Goal: Task Accomplishment & Management: Manage account settings

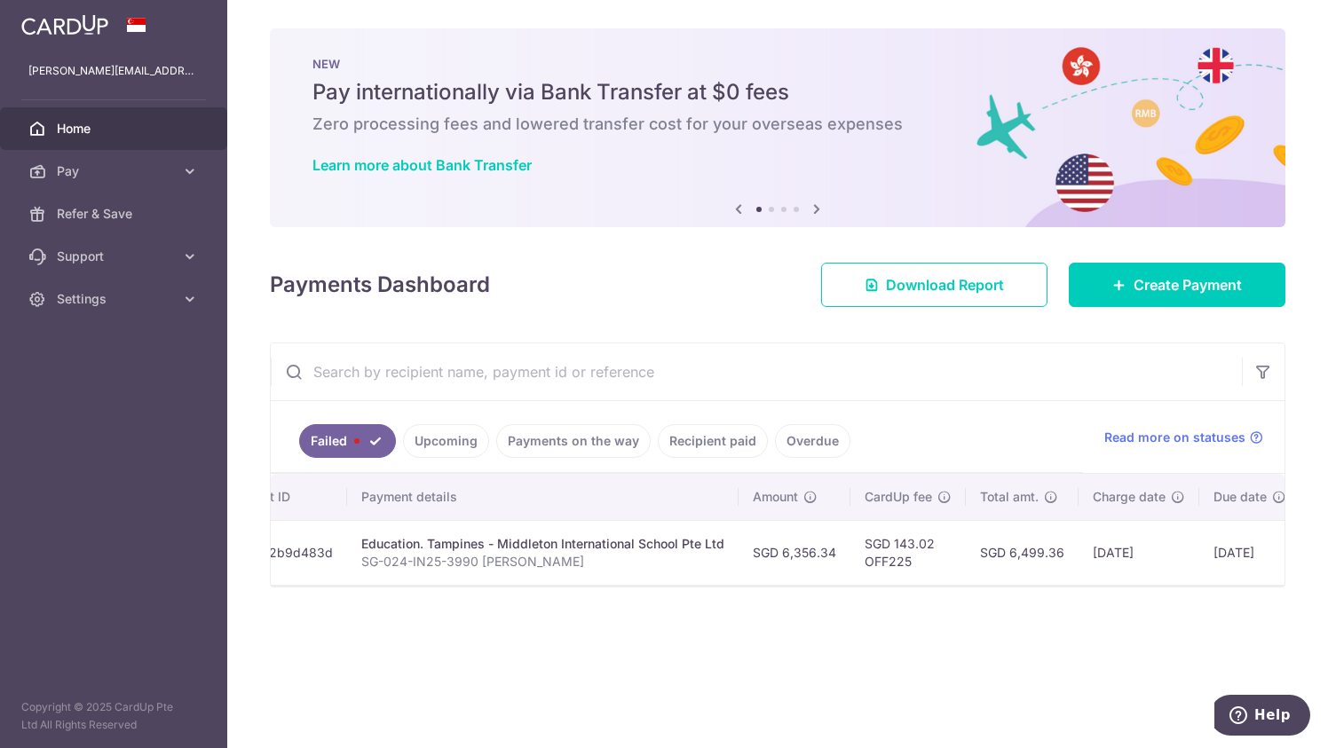
scroll to position [0, 386]
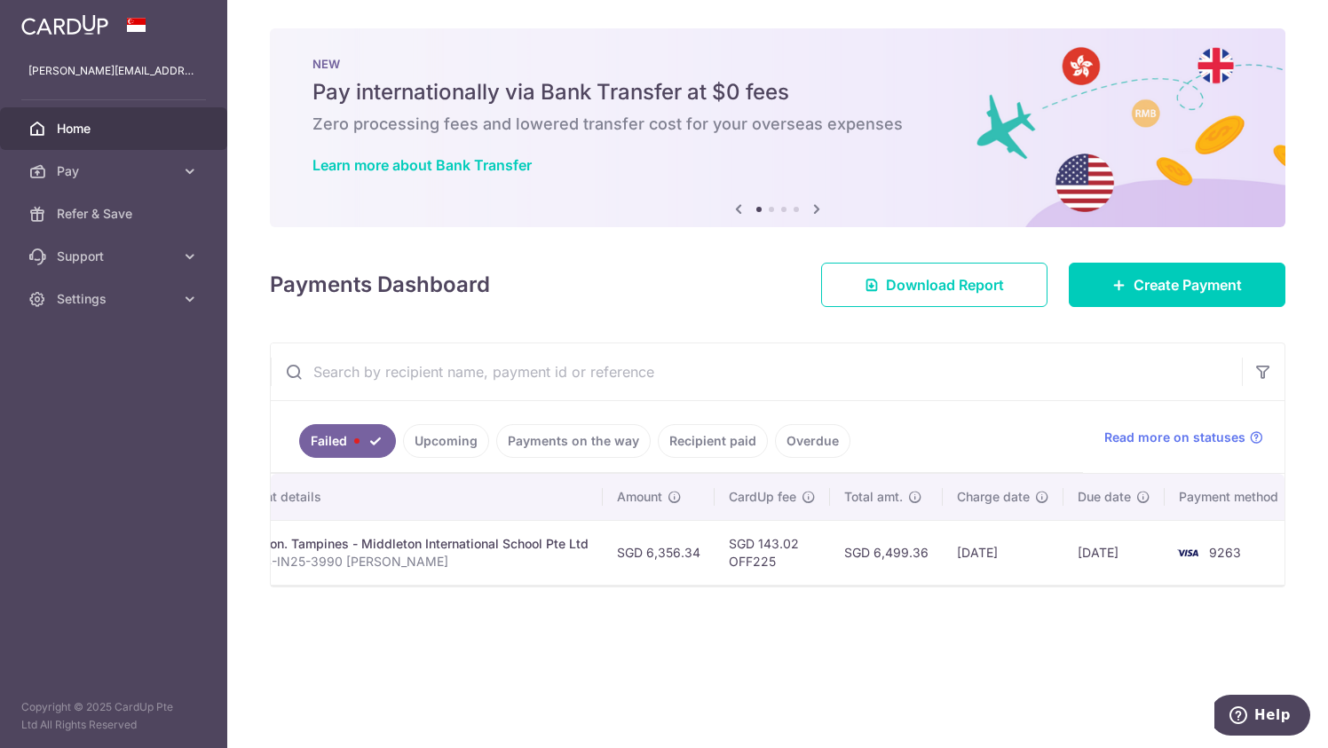
click at [1102, 550] on td "[DATE]" at bounding box center [1113, 552] width 101 height 65
click at [391, 538] on div "Education. Tampines - Middleton International School Pte Ltd" at bounding box center [406, 544] width 363 height 18
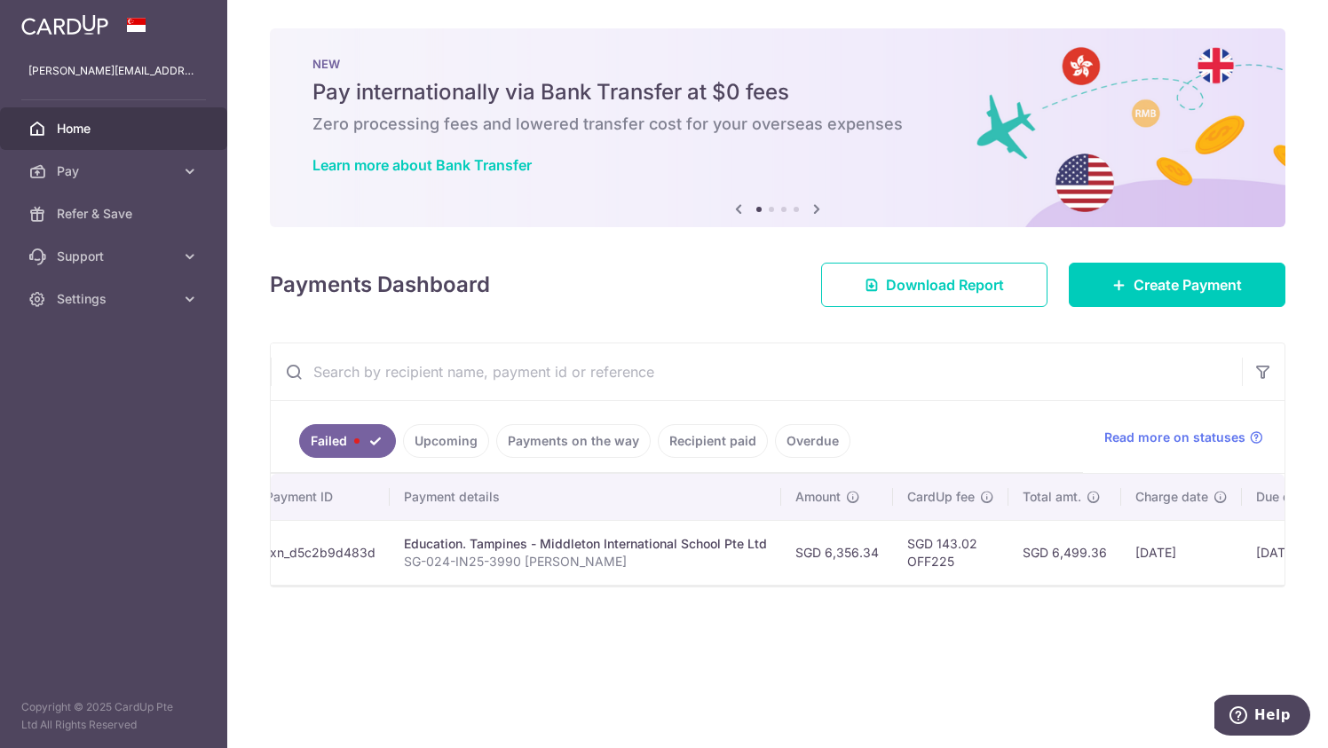
scroll to position [0, 0]
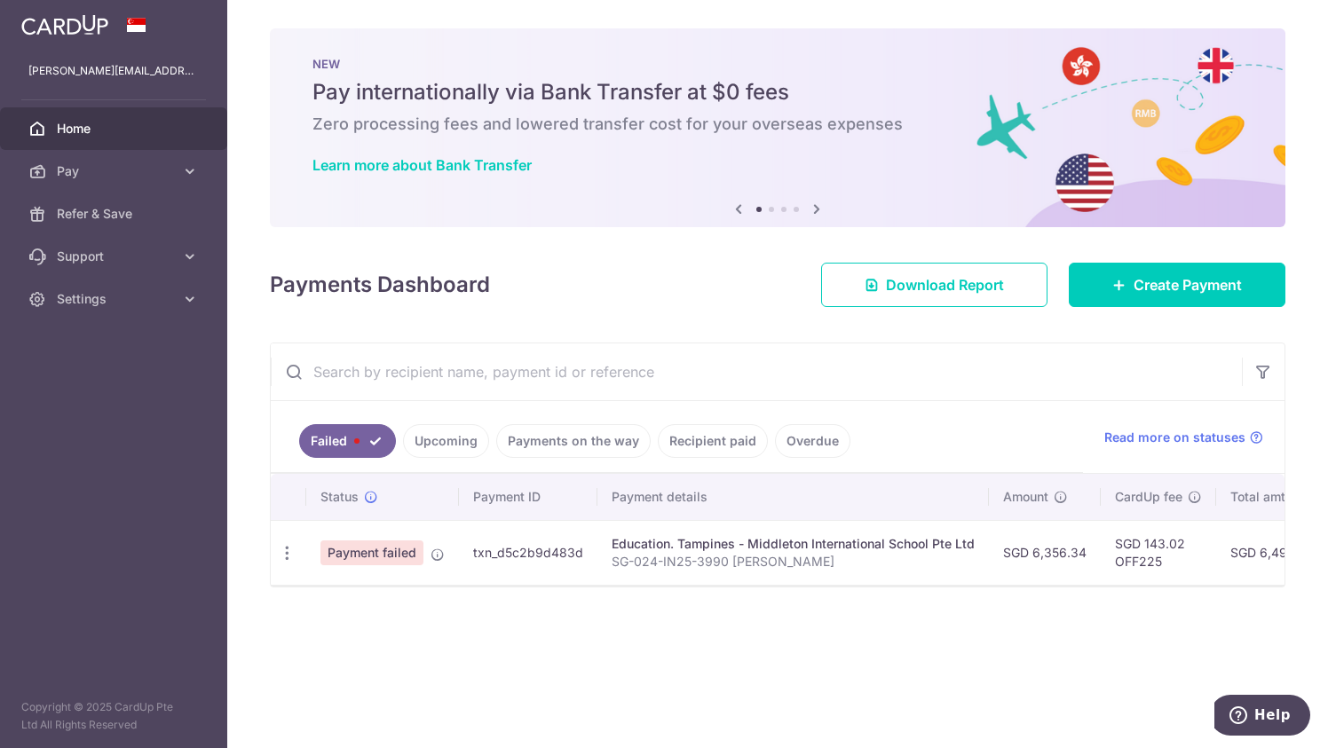
click at [367, 553] on span "Payment failed" at bounding box center [371, 552] width 103 height 25
click at [289, 547] on icon "button" at bounding box center [287, 553] width 19 height 19
click at [316, 586] on link "Update payment" at bounding box center [364, 601] width 185 height 43
radio input "true"
type input "6,356.34"
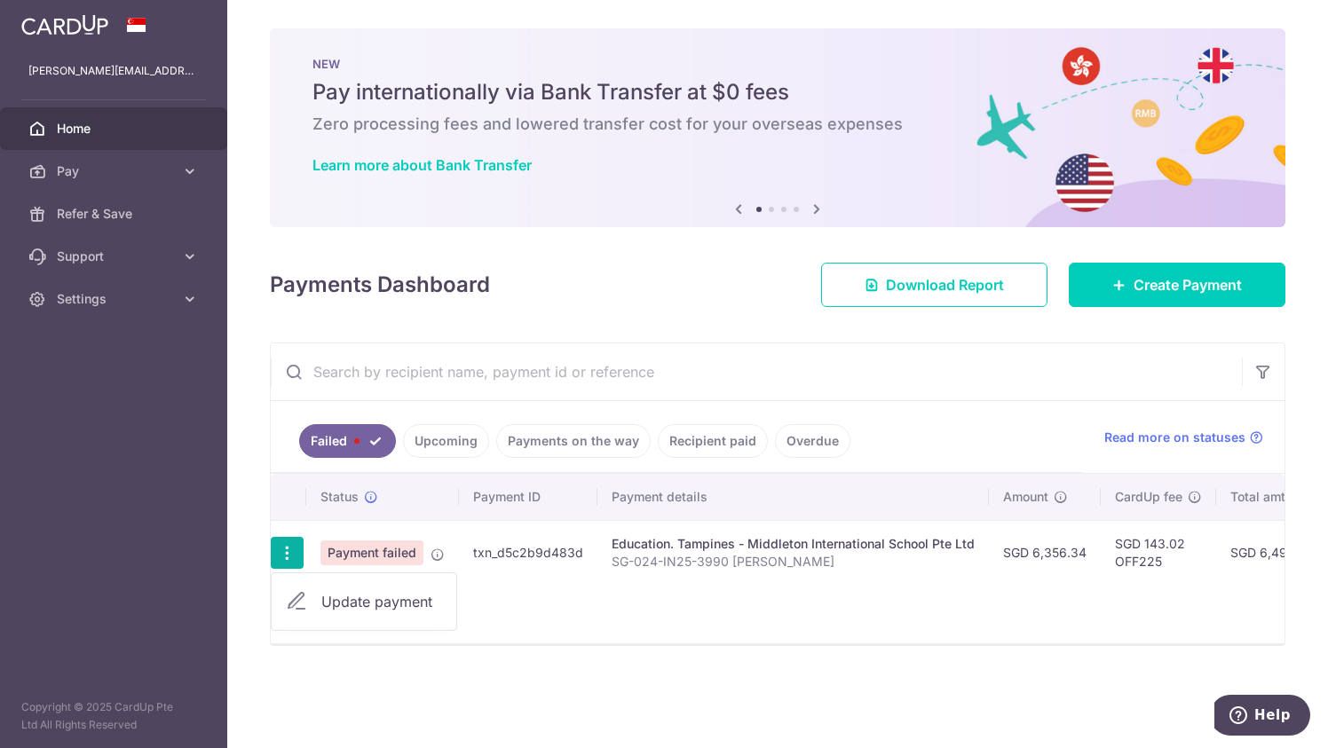
type input "SG-024-IN25-3990 [PERSON_NAME]"
type input "OFF225"
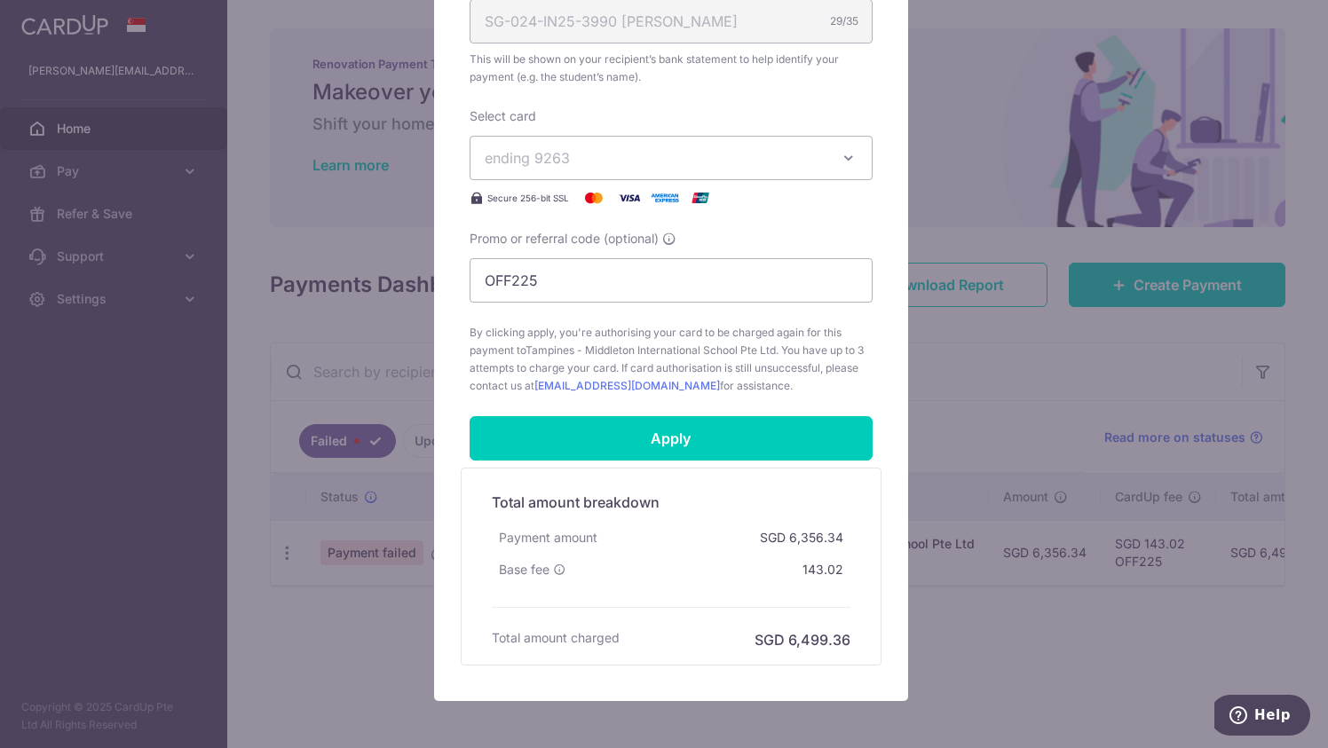
scroll to position [621, 0]
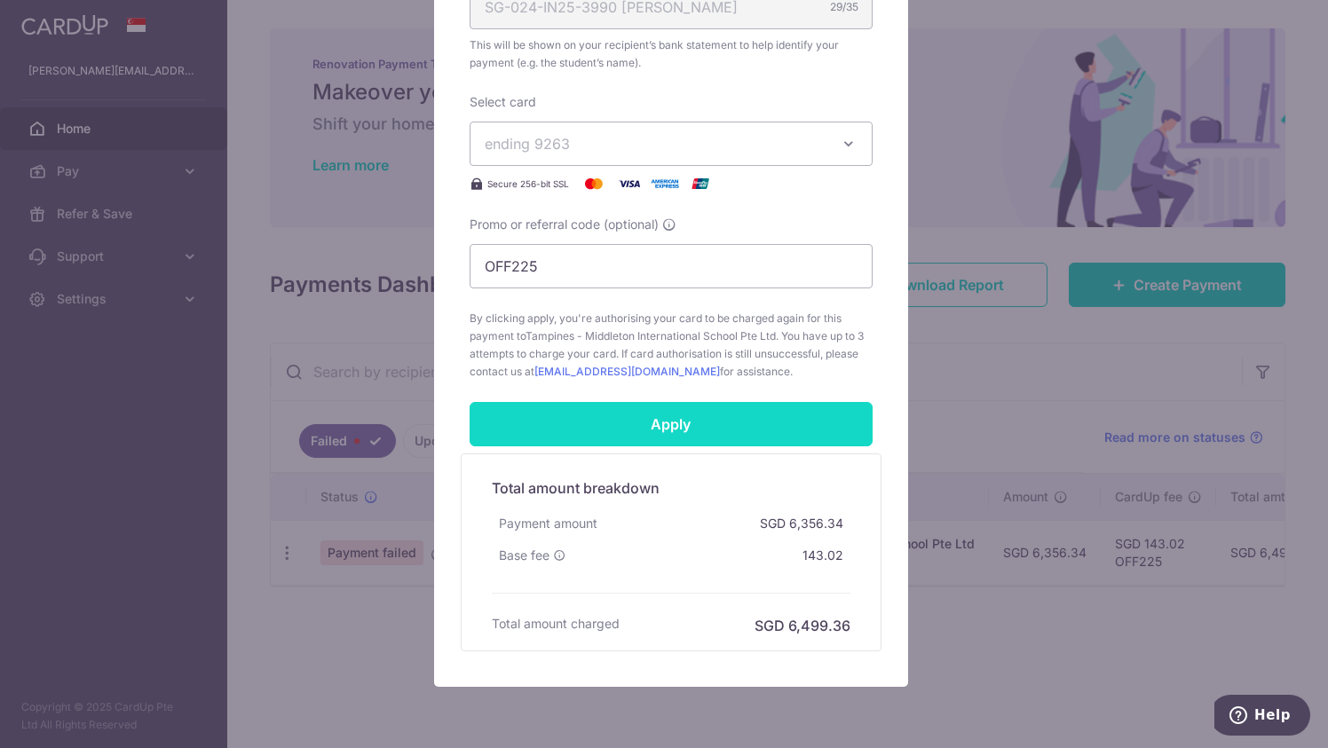
click at [729, 418] on input "Apply" at bounding box center [670, 424] width 403 height 44
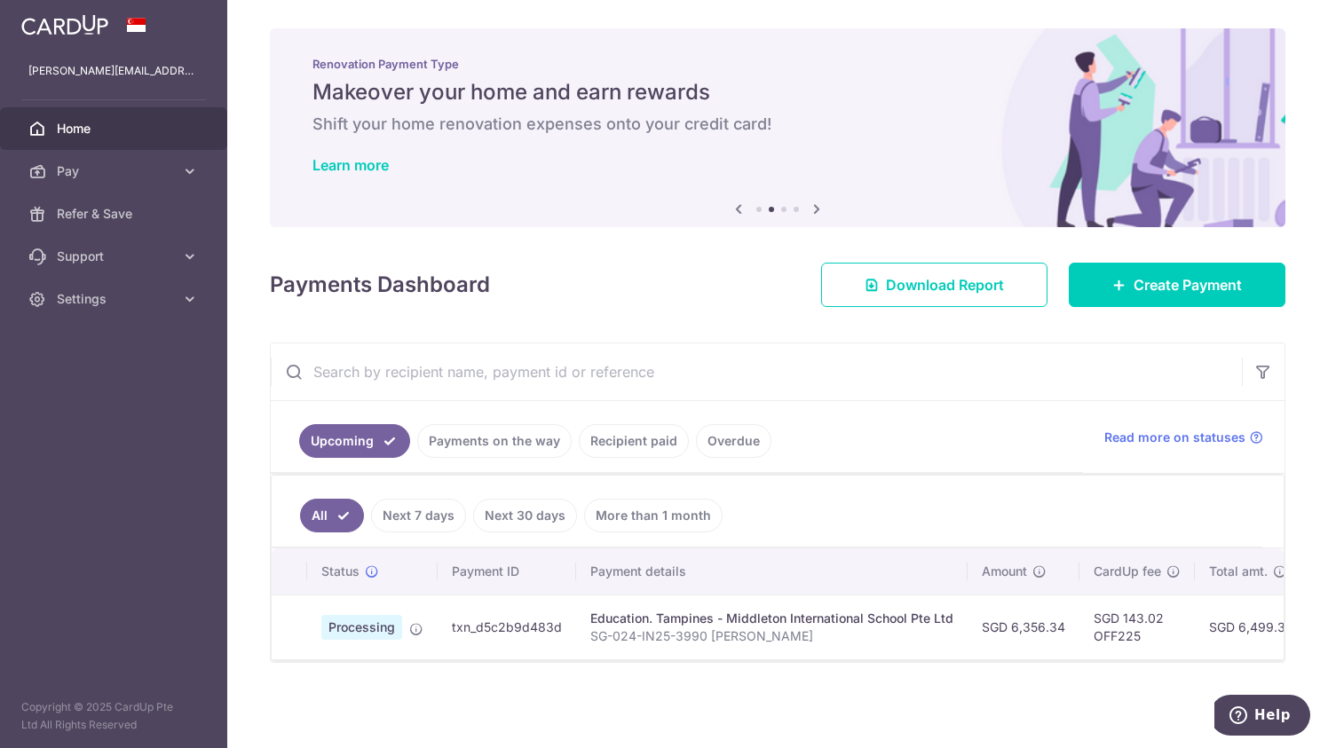
click at [69, 124] on span "Home" at bounding box center [115, 129] width 117 height 18
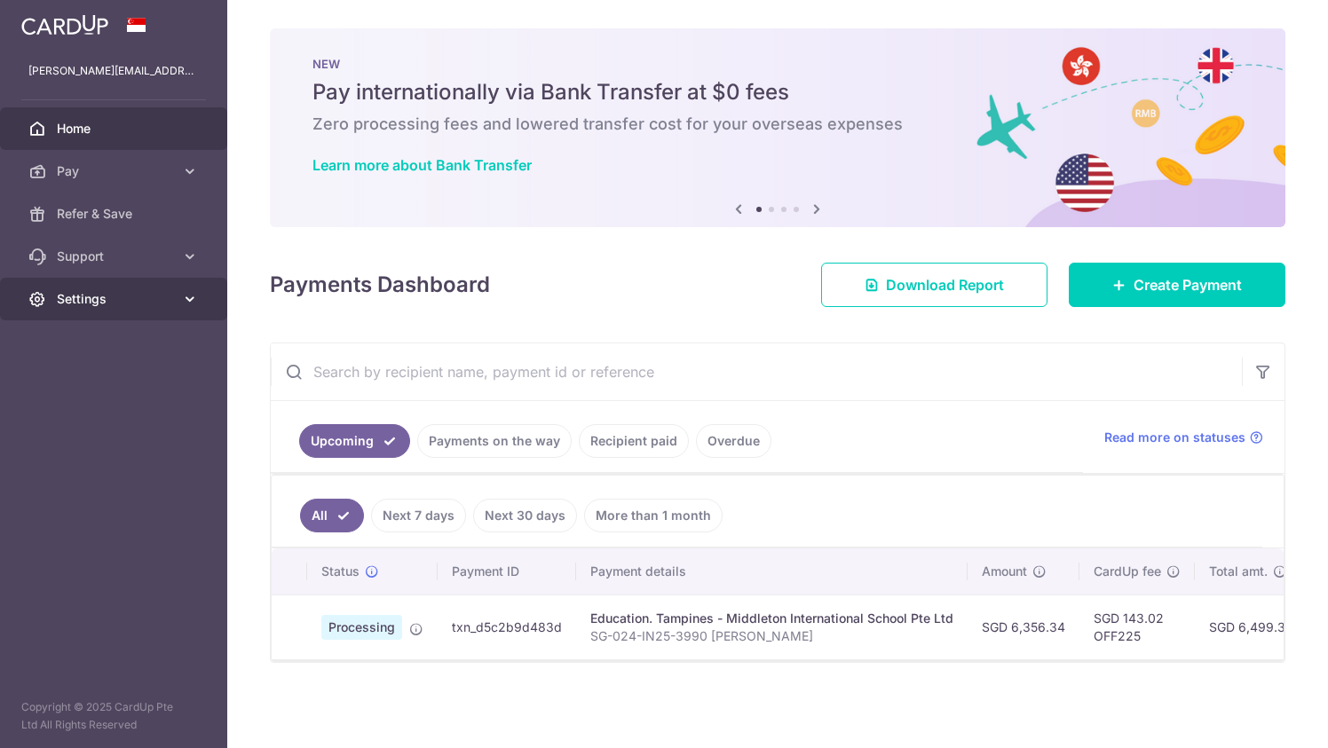
click at [111, 296] on span "Settings" at bounding box center [115, 299] width 117 height 18
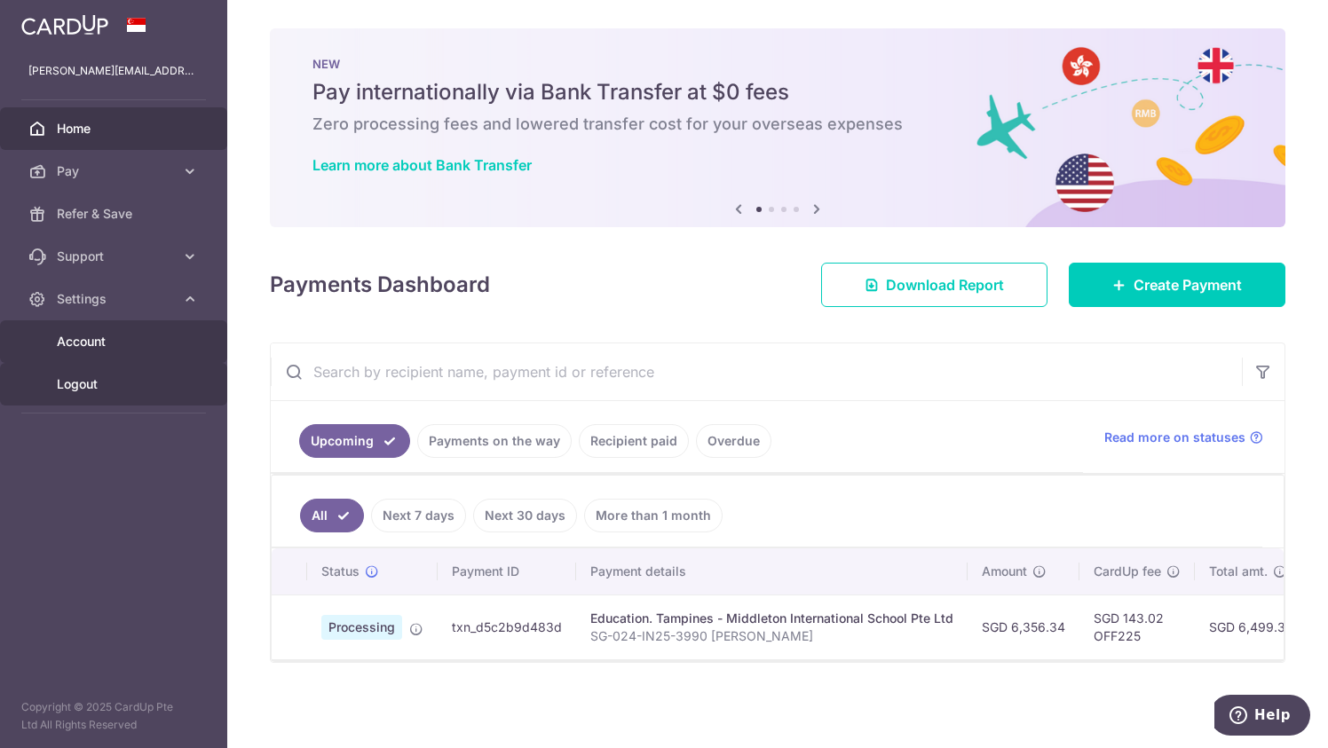
click at [89, 383] on span "Logout" at bounding box center [115, 384] width 117 height 18
